Goal: Task Accomplishment & Management: Use online tool/utility

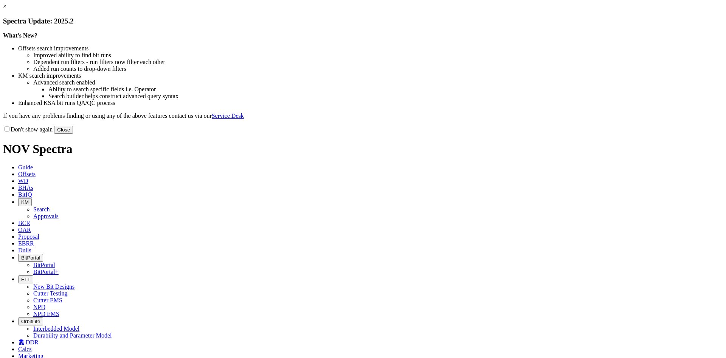
click at [73, 134] on button "Close" at bounding box center [63, 130] width 19 height 8
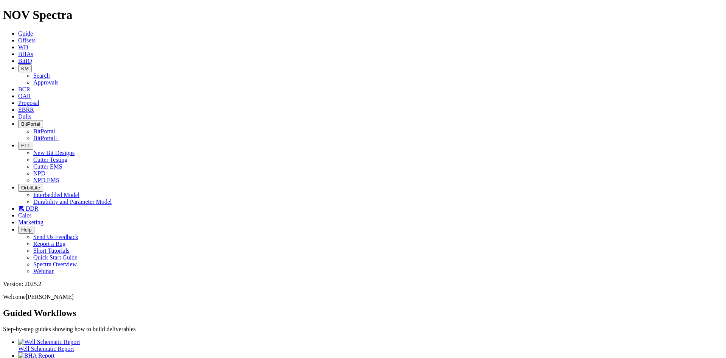
click at [33, 51] on link "BHAs" at bounding box center [25, 54] width 15 height 6
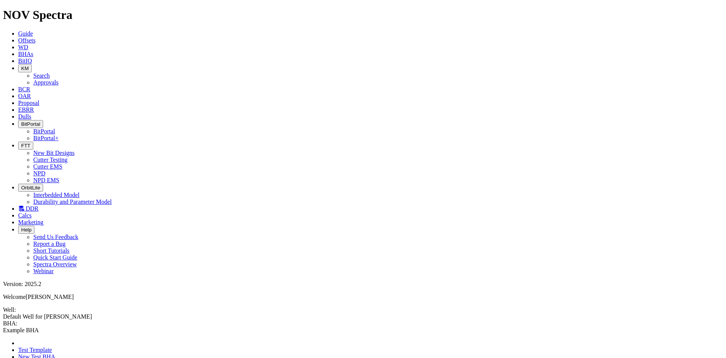
click at [3, 333] on link at bounding box center [3, 333] width 0 height 0
click at [55, 353] on link "New Test BHA" at bounding box center [36, 356] width 37 height 6
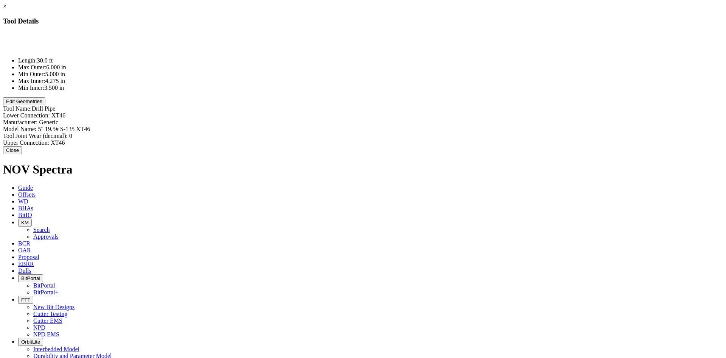
click at [45, 105] on button "Edit Geometries" at bounding box center [24, 101] width 42 height 8
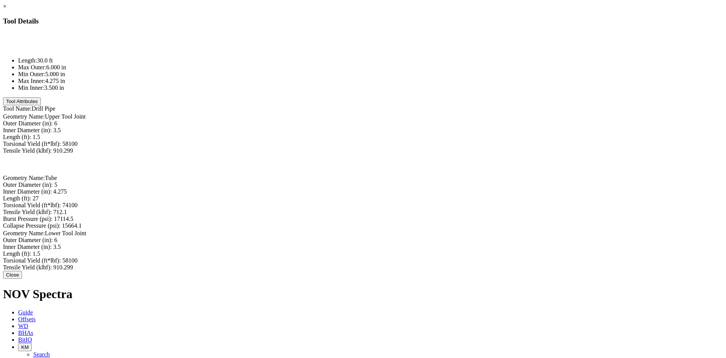
click at [22, 270] on button "Close" at bounding box center [12, 274] width 19 height 8
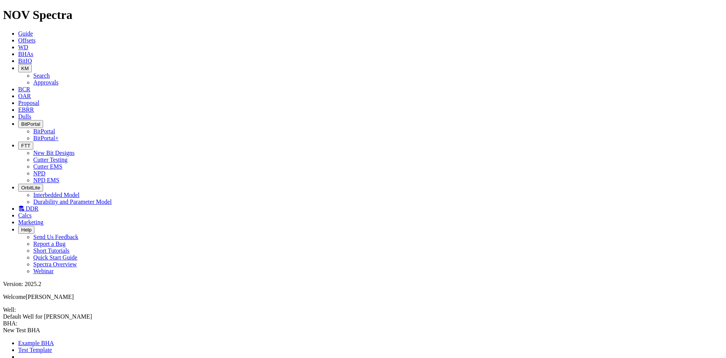
drag, startPoint x: 714, startPoint y: 58, endPoint x: 703, endPoint y: 280, distance: 221.9
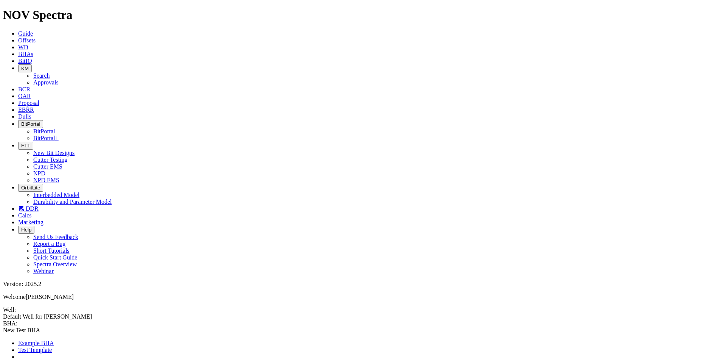
drag, startPoint x: 267, startPoint y: 104, endPoint x: 208, endPoint y: 99, distance: 59.6
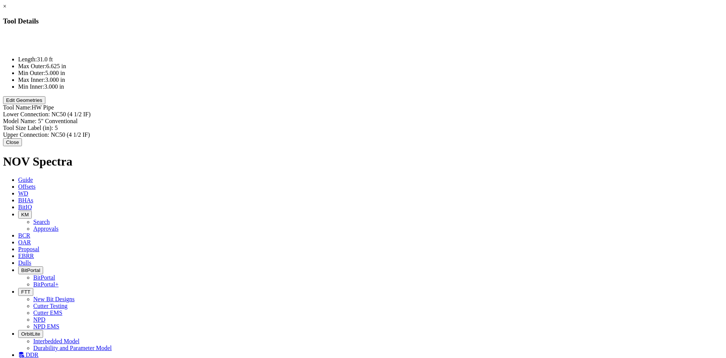
click at [45, 104] on button "Edit Geometries" at bounding box center [24, 100] width 42 height 8
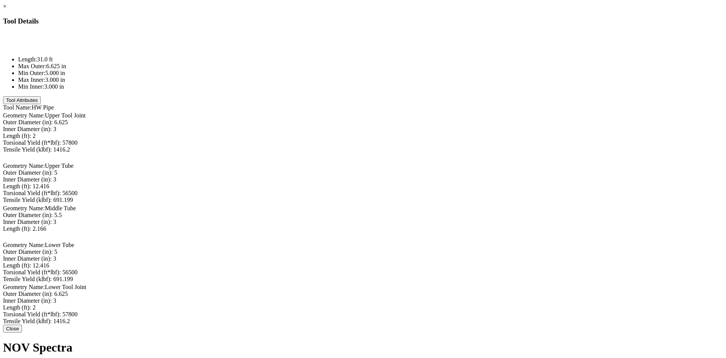
click at [22, 332] on button "Close" at bounding box center [12, 328] width 19 height 8
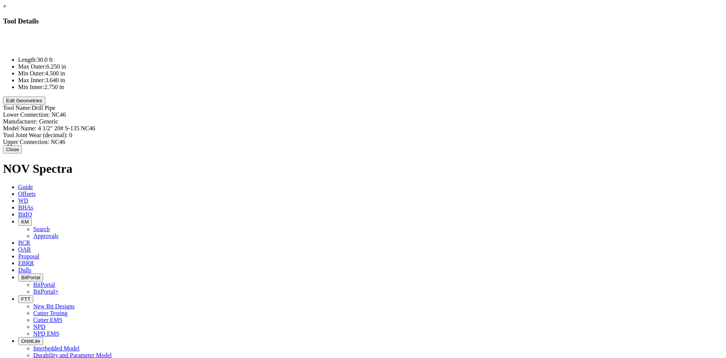
click at [45, 104] on button "Edit Geometries" at bounding box center [24, 100] width 42 height 8
